Goal: Information Seeking & Learning: Learn about a topic

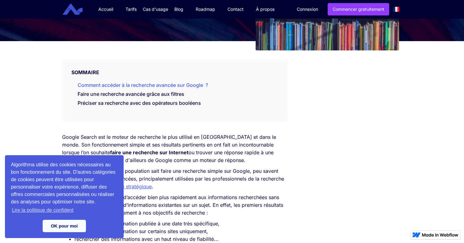
click at [174, 85] on link "Comment accéder à la recherche avancée sur Google ?" at bounding box center [143, 85] width 131 height 6
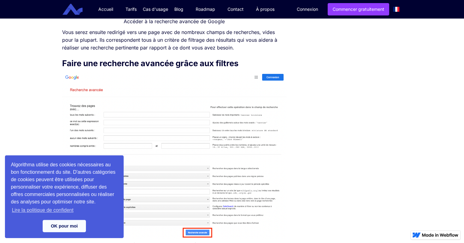
scroll to position [530, 0]
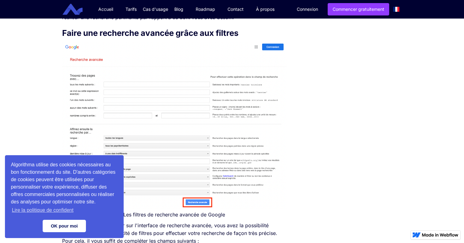
click at [70, 227] on link "OK pour moi" at bounding box center [64, 226] width 43 height 12
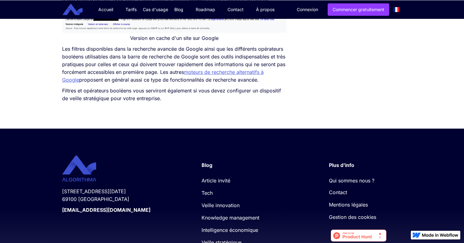
scroll to position [1224, 0]
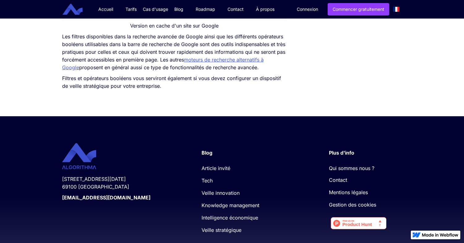
click at [237, 67] on link "moteurs de recherche alternatifs à Google" at bounding box center [163, 64] width 202 height 14
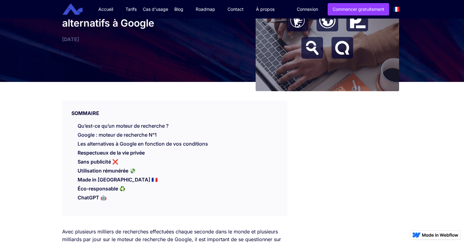
scroll to position [95, 0]
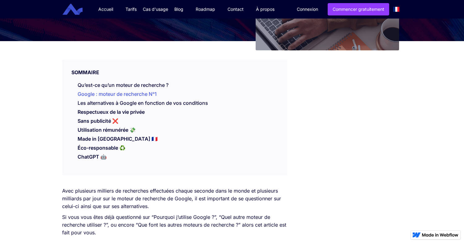
click at [135, 94] on link "Google : moteur de recherche N°1" at bounding box center [117, 94] width 79 height 6
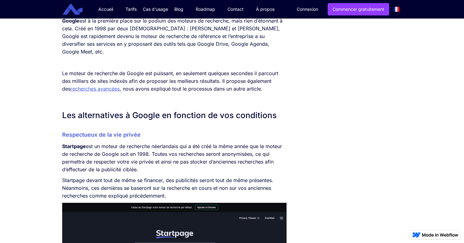
scroll to position [416, 0]
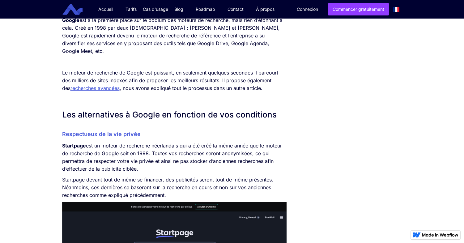
click at [102, 85] on link "recherches avancées" at bounding box center [95, 88] width 49 height 6
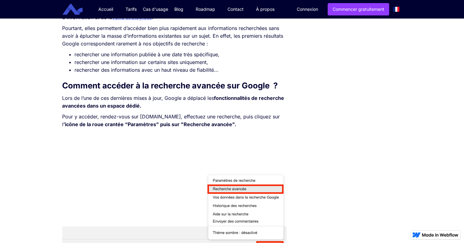
scroll to position [284, 0]
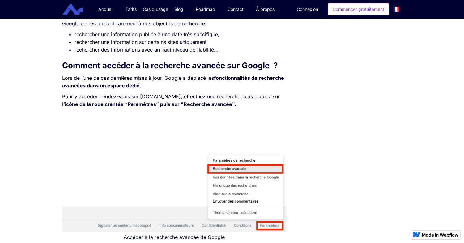
click at [351, 11] on link "Commencer gratuitement" at bounding box center [359, 9] width 62 height 12
